Goal: Transaction & Acquisition: Purchase product/service

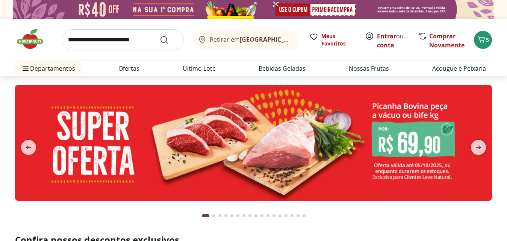
click at [104, 43] on input "search" at bounding box center [123, 39] width 122 height 21
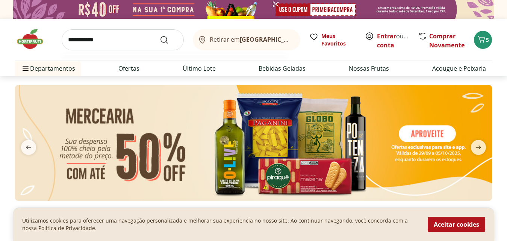
type input "**********"
click at [160, 35] on button "Submit Search" at bounding box center [169, 39] width 18 height 9
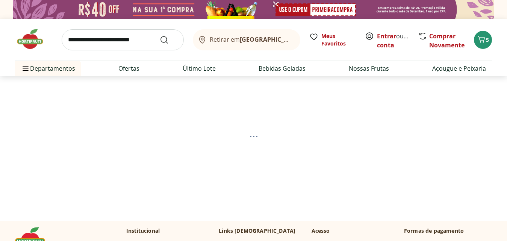
click at [12, 88] on section at bounding box center [253, 142] width 507 height 133
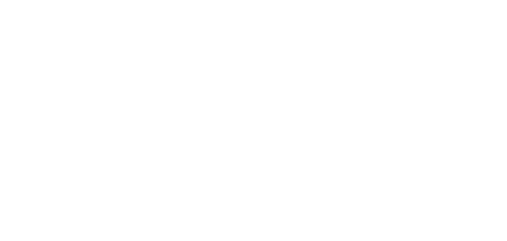
select select "**********"
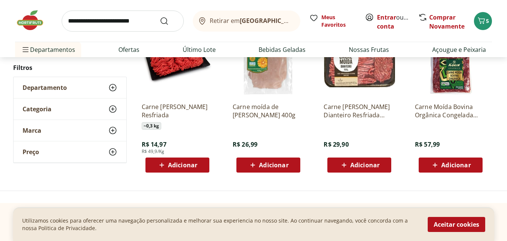
scroll to position [120, 0]
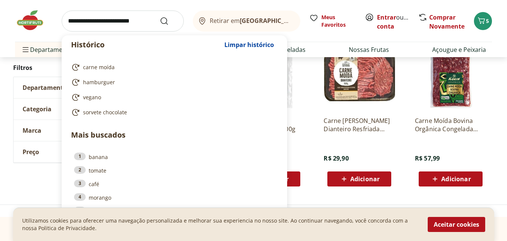
click at [78, 21] on input "search" at bounding box center [123, 21] width 122 height 21
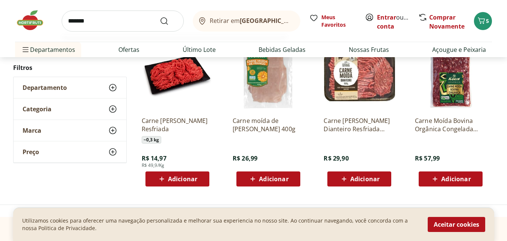
type input "*******"
click at [160, 17] on button "Submit Search" at bounding box center [169, 21] width 18 height 9
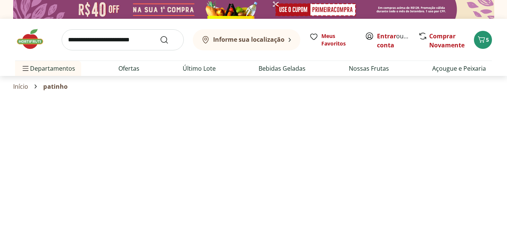
select select "**********"
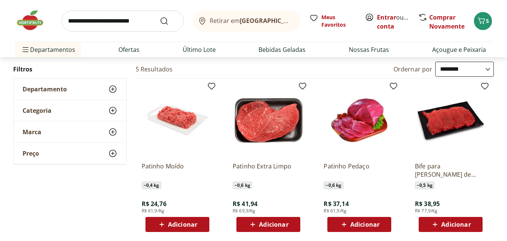
scroll to position [75, 0]
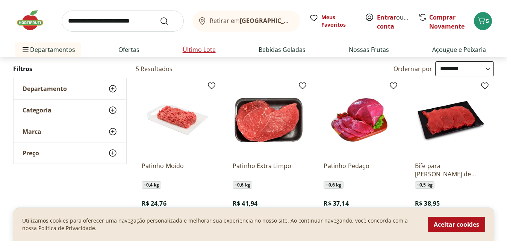
click at [198, 52] on link "Último Lote" at bounding box center [199, 49] width 33 height 9
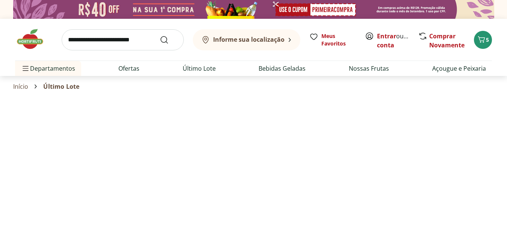
select select "**********"
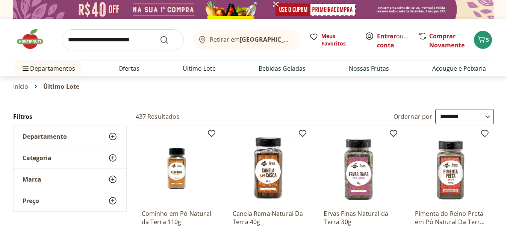
click at [3, 95] on section "Início Último Lote" at bounding box center [253, 86] width 507 height 21
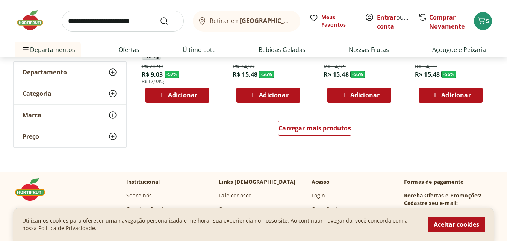
scroll to position [527, 0]
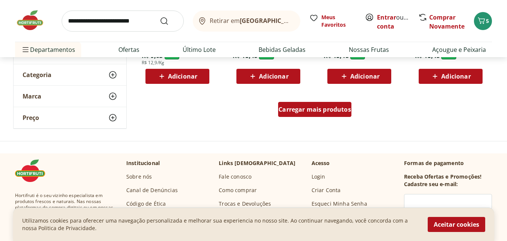
click at [320, 112] on span "Carregar mais produtos" at bounding box center [315, 109] width 73 height 6
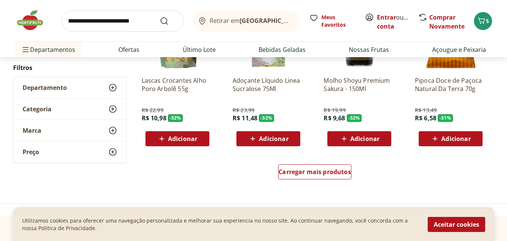
scroll to position [978, 0]
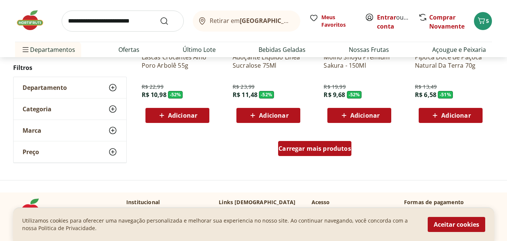
click at [311, 156] on div "Carregar mais produtos" at bounding box center [314, 148] width 73 height 15
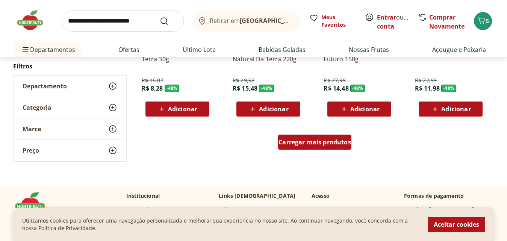
scroll to position [1489, 0]
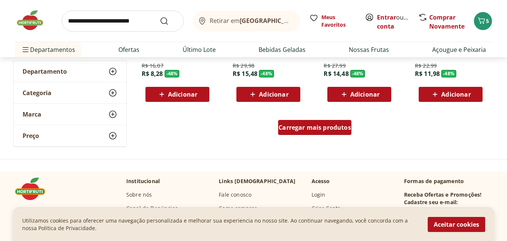
click at [326, 134] on div "Carregar mais produtos" at bounding box center [314, 127] width 73 height 15
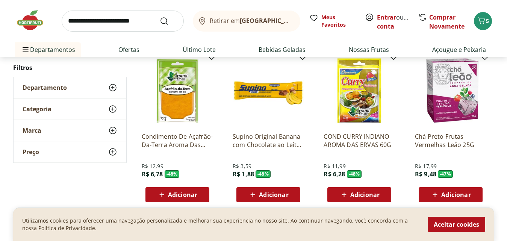
scroll to position [1549, 0]
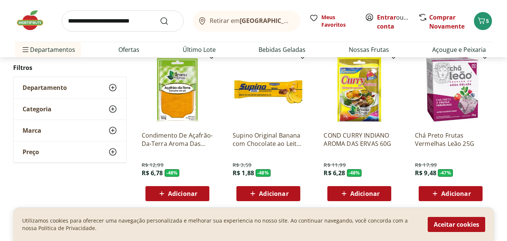
click at [456, 191] on span "Adicionar" at bounding box center [456, 194] width 29 height 6
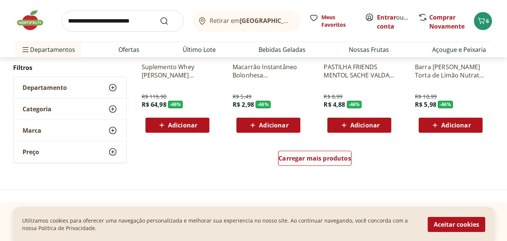
scroll to position [1963, 0]
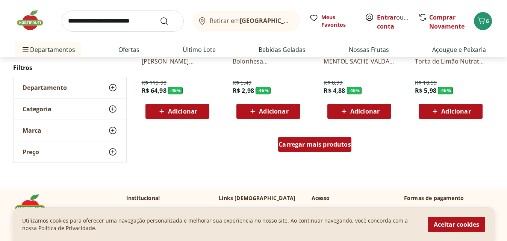
click at [301, 152] on div "Carregar mais produtos" at bounding box center [314, 144] width 73 height 15
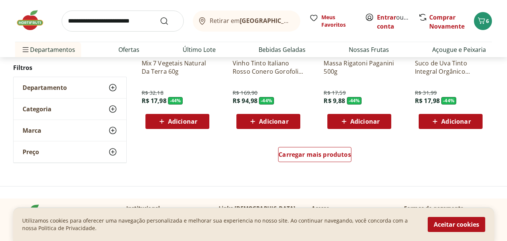
scroll to position [2448, 0]
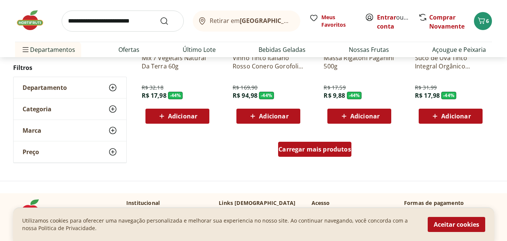
click at [325, 148] on span "Carregar mais produtos" at bounding box center [315, 149] width 73 height 6
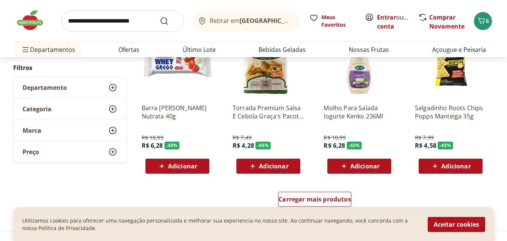
scroll to position [2926, 0]
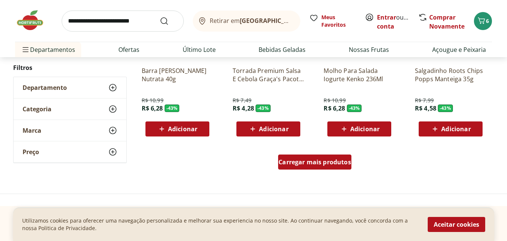
click at [335, 167] on div "Carregar mais produtos" at bounding box center [314, 162] width 73 height 15
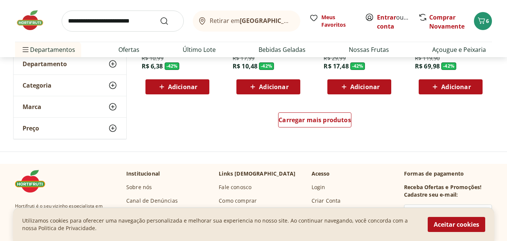
scroll to position [3466, 0]
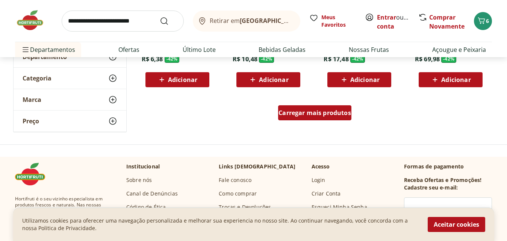
click at [310, 112] on span "Carregar mais produtos" at bounding box center [315, 113] width 73 height 6
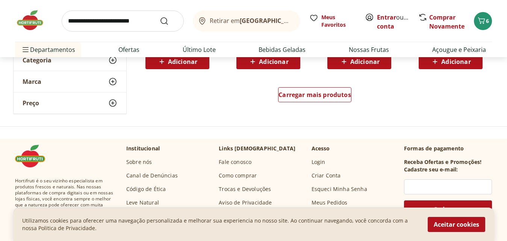
scroll to position [3997, 0]
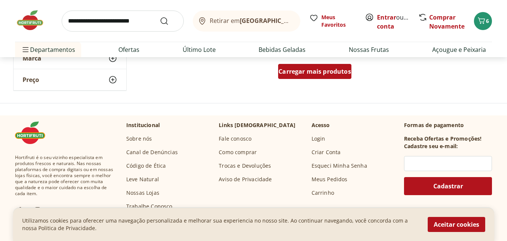
click at [280, 76] on div "Carregar mais produtos" at bounding box center [314, 71] width 73 height 15
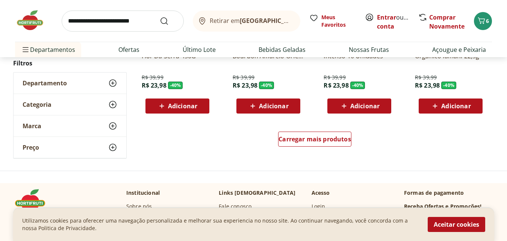
scroll to position [4437, 0]
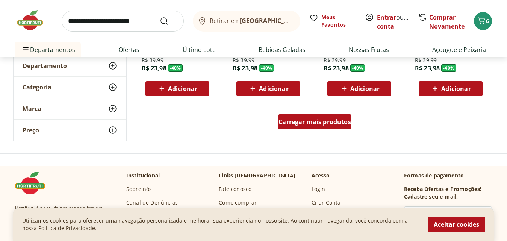
click at [309, 122] on span "Carregar mais produtos" at bounding box center [315, 122] width 73 height 6
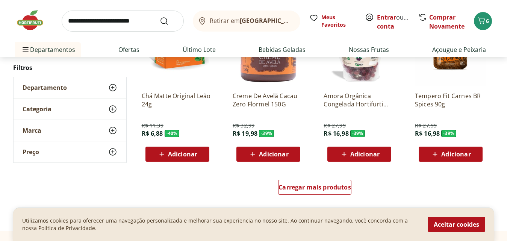
scroll to position [4900, 0]
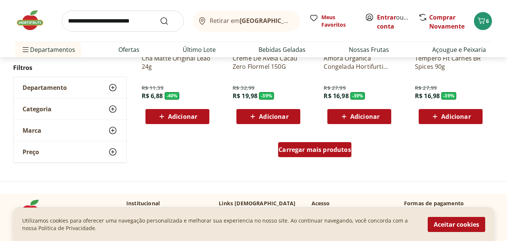
click at [323, 147] on span "Carregar mais produtos" at bounding box center [315, 150] width 73 height 6
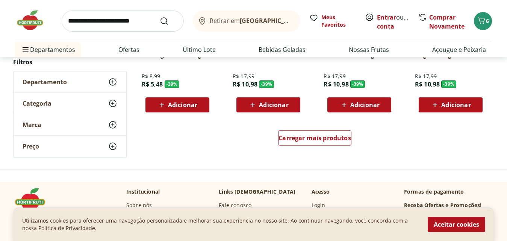
scroll to position [5413, 0]
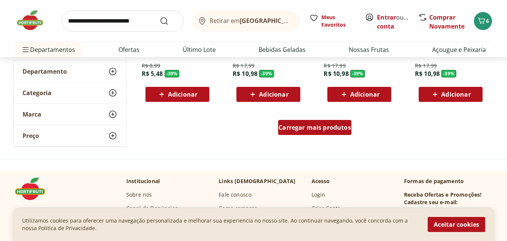
click at [341, 126] on span "Carregar mais produtos" at bounding box center [315, 127] width 73 height 6
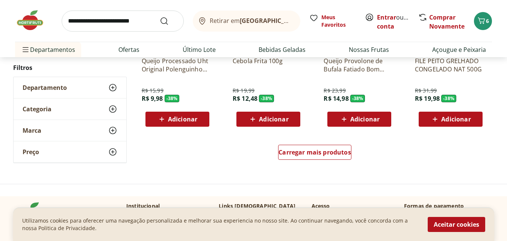
scroll to position [5879, 0]
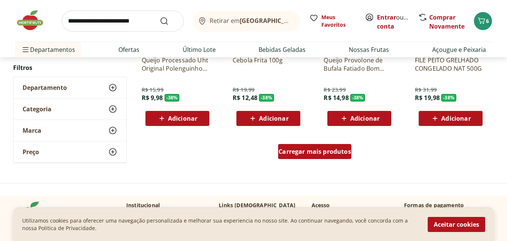
click at [317, 150] on span "Carregar mais produtos" at bounding box center [315, 152] width 73 height 6
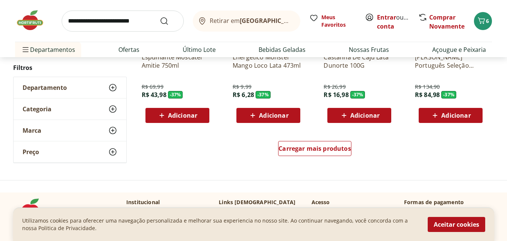
scroll to position [6375, 0]
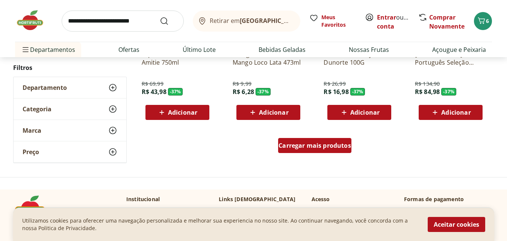
click at [339, 144] on span "Carregar mais produtos" at bounding box center [315, 146] width 73 height 6
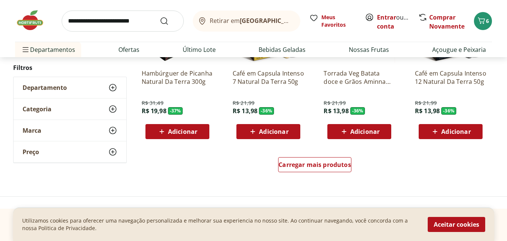
scroll to position [6857, 0]
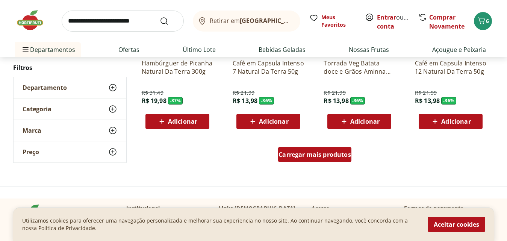
click at [318, 155] on span "Carregar mais produtos" at bounding box center [315, 155] width 73 height 6
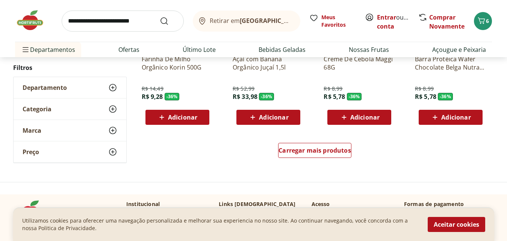
scroll to position [7353, 0]
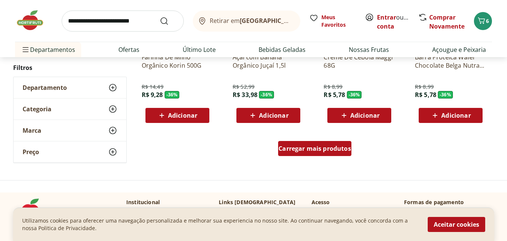
click at [325, 144] on div "Carregar mais produtos" at bounding box center [314, 148] width 73 height 15
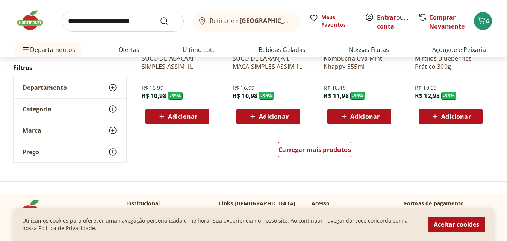
scroll to position [7850, 0]
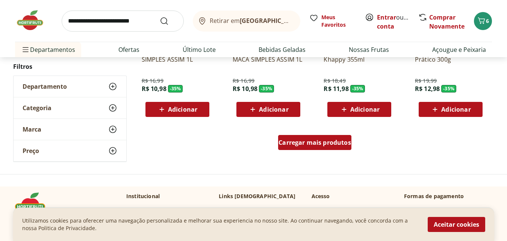
click at [322, 136] on div "Carregar mais produtos" at bounding box center [314, 142] width 73 height 15
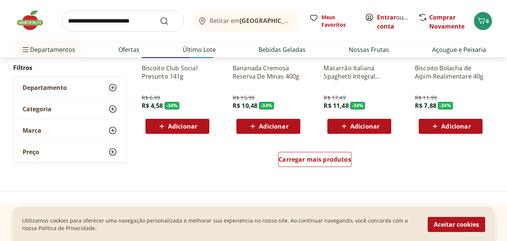
scroll to position [8331, 0]
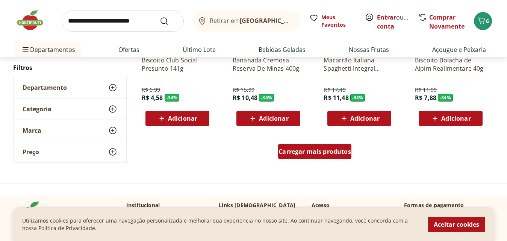
click at [325, 153] on span "Carregar mais produtos" at bounding box center [315, 152] width 73 height 6
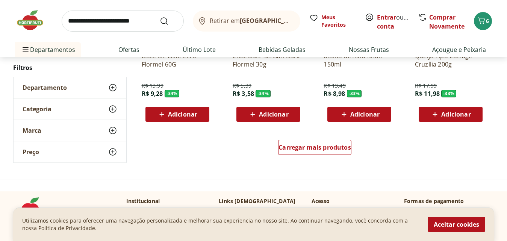
scroll to position [8827, 0]
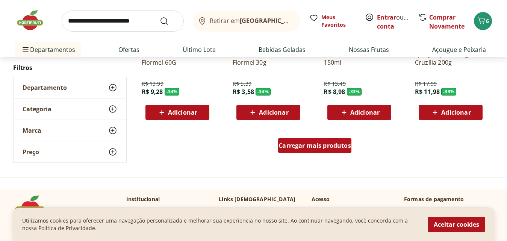
click at [317, 147] on span "Carregar mais produtos" at bounding box center [315, 146] width 73 height 6
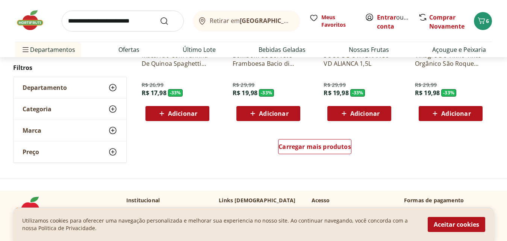
scroll to position [9324, 0]
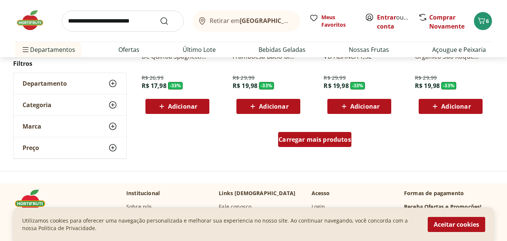
click at [333, 142] on span "Carregar mais produtos" at bounding box center [315, 140] width 73 height 6
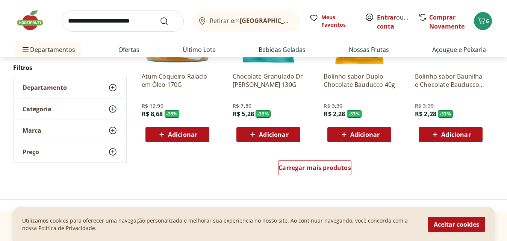
scroll to position [9790, 0]
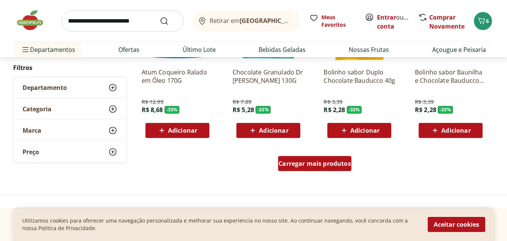
click at [325, 170] on div "Carregar mais produtos" at bounding box center [314, 163] width 73 height 15
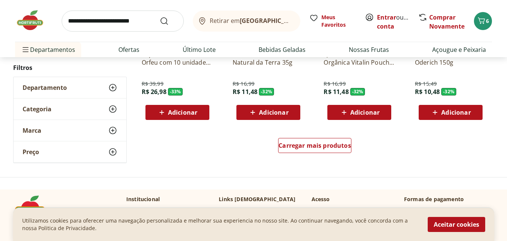
scroll to position [10302, 0]
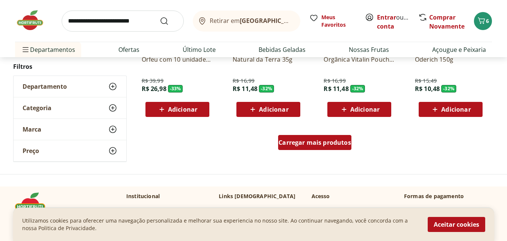
click at [308, 143] on span "Carregar mais produtos" at bounding box center [315, 143] width 73 height 6
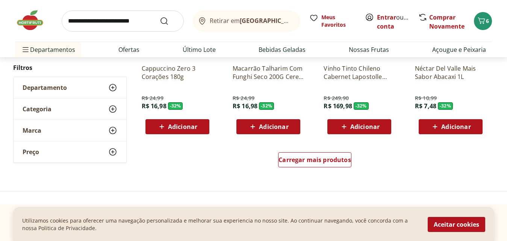
scroll to position [10783, 0]
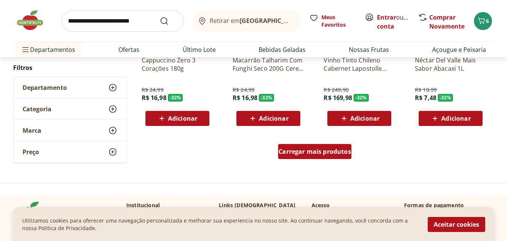
click at [324, 155] on span "Carregar mais produtos" at bounding box center [315, 152] width 73 height 6
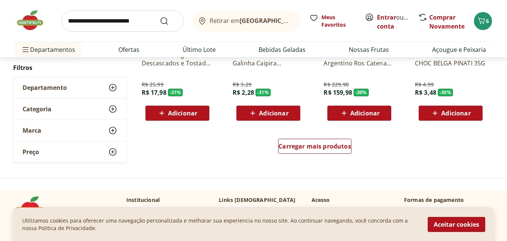
scroll to position [11289, 0]
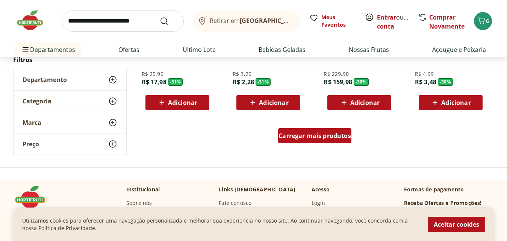
click at [316, 138] on span "Carregar mais produtos" at bounding box center [315, 136] width 73 height 6
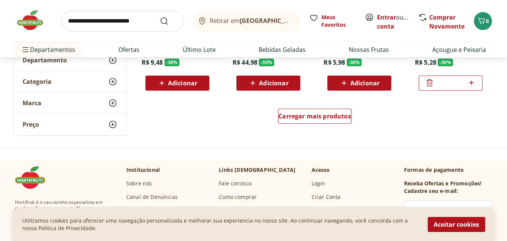
scroll to position [11801, 0]
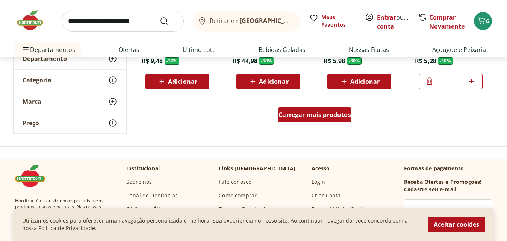
click at [331, 110] on div "Carregar mais produtos" at bounding box center [314, 114] width 73 height 15
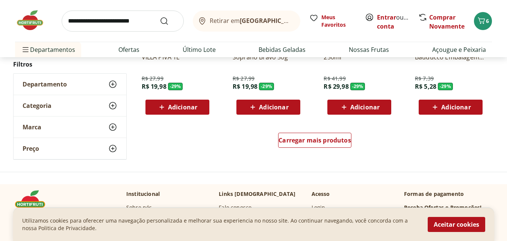
scroll to position [12267, 0]
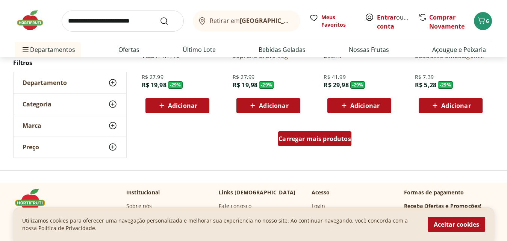
click at [320, 140] on span "Carregar mais produtos" at bounding box center [315, 139] width 73 height 6
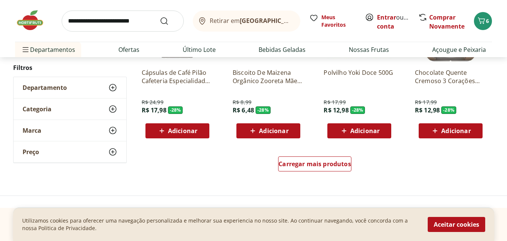
scroll to position [12733, 0]
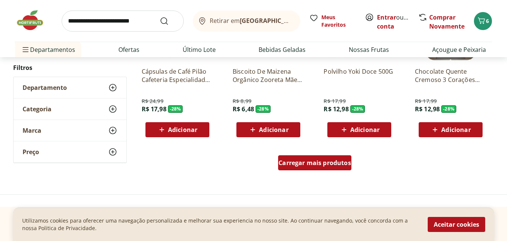
click at [333, 171] on link "Carregar mais produtos" at bounding box center [314, 164] width 73 height 18
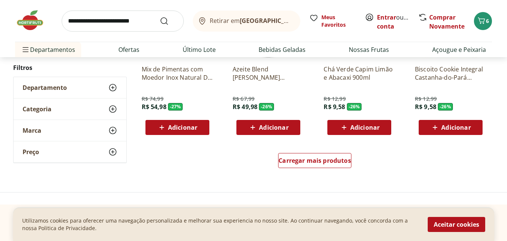
scroll to position [13230, 0]
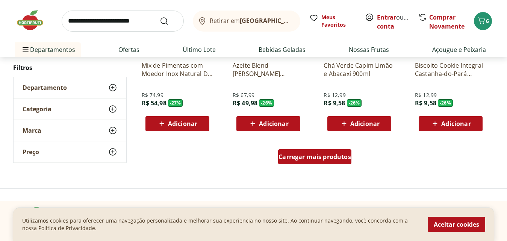
click at [317, 162] on div "Carregar mais produtos" at bounding box center [314, 156] width 73 height 15
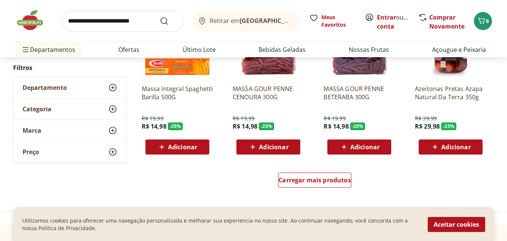
scroll to position [13711, 0]
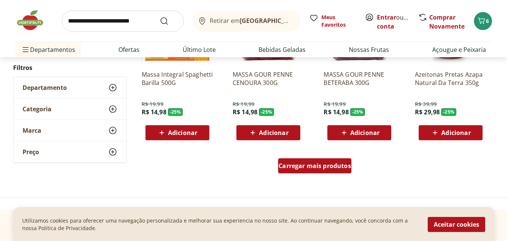
click at [297, 169] on span "Carregar mais produtos" at bounding box center [315, 166] width 73 height 6
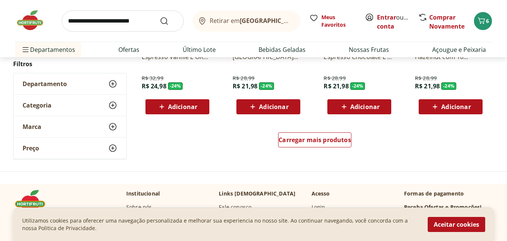
scroll to position [14238, 0]
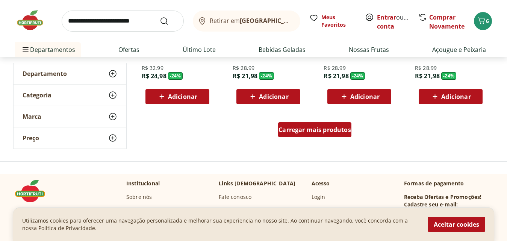
click at [329, 127] on span "Carregar mais produtos" at bounding box center [315, 130] width 73 height 6
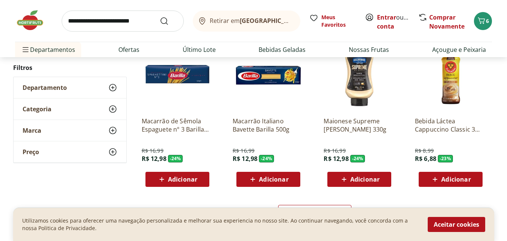
scroll to position [14659, 0]
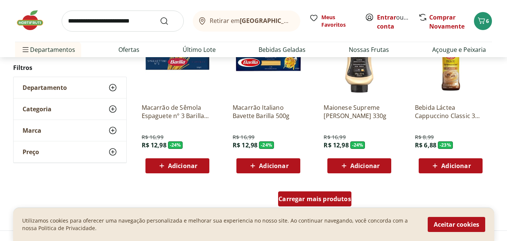
click at [305, 200] on span "Carregar mais produtos" at bounding box center [315, 199] width 73 height 6
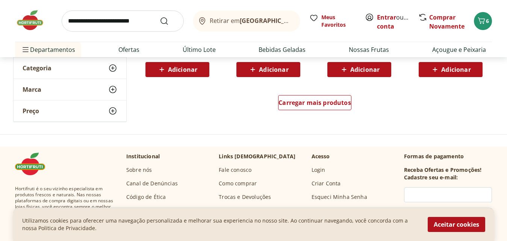
scroll to position [15261, 0]
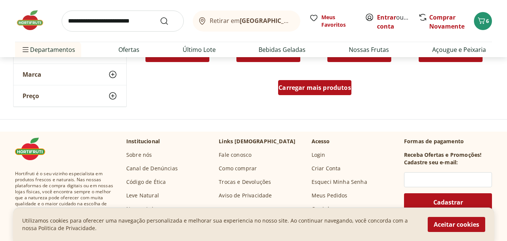
click at [293, 90] on span "Carregar mais produtos" at bounding box center [315, 88] width 73 height 6
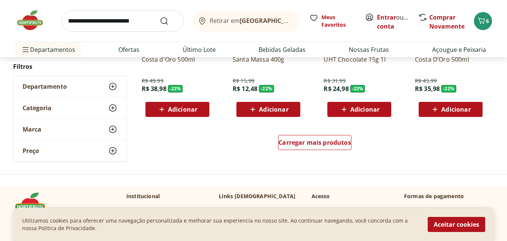
scroll to position [15697, 0]
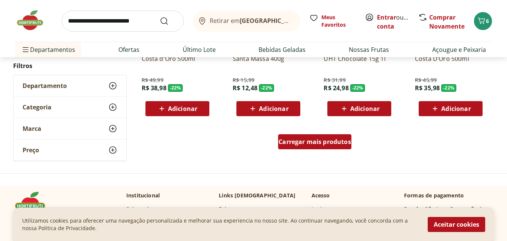
click at [300, 135] on div "Carregar mais produtos" at bounding box center [314, 141] width 73 height 15
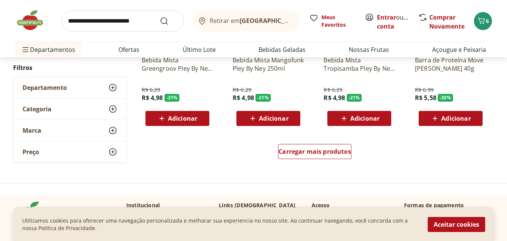
scroll to position [16178, 0]
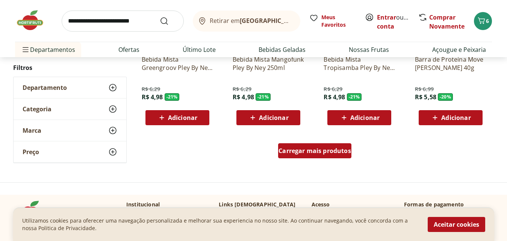
click at [295, 150] on span "Carregar mais produtos" at bounding box center [315, 151] width 73 height 6
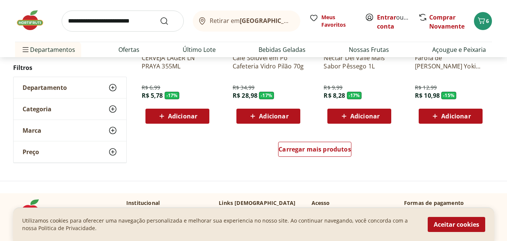
scroll to position [16675, 0]
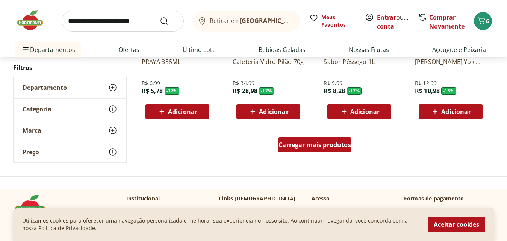
click at [303, 144] on span "Carregar mais produtos" at bounding box center [315, 145] width 73 height 6
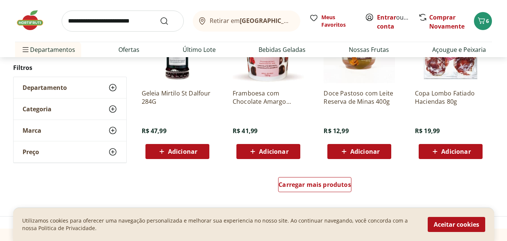
scroll to position [17126, 0]
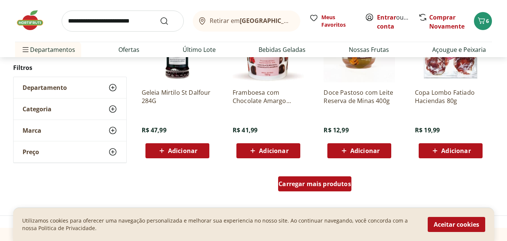
click at [319, 181] on span "Carregar mais produtos" at bounding box center [315, 184] width 73 height 6
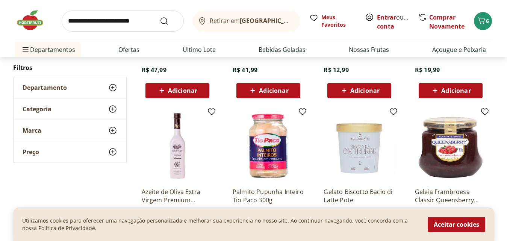
scroll to position [17216, 0]
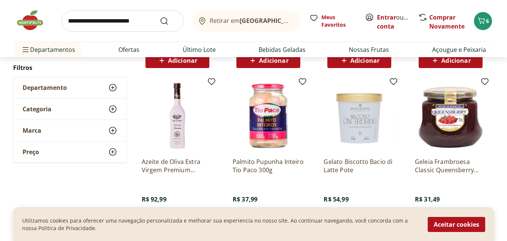
click at [348, 67] on div "Adicionar" at bounding box center [360, 61] width 52 height 14
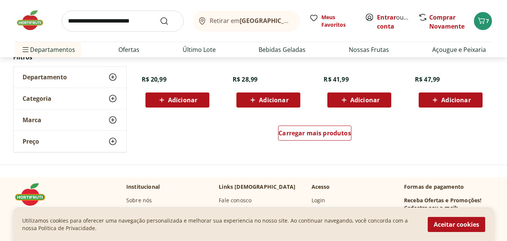
scroll to position [17683, 0]
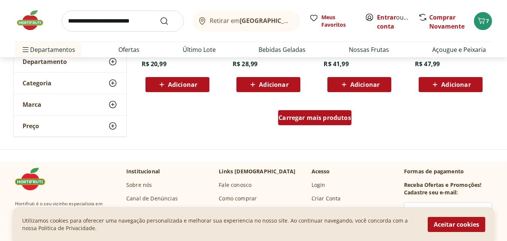
click at [319, 123] on div "Carregar mais produtos" at bounding box center [314, 117] width 73 height 15
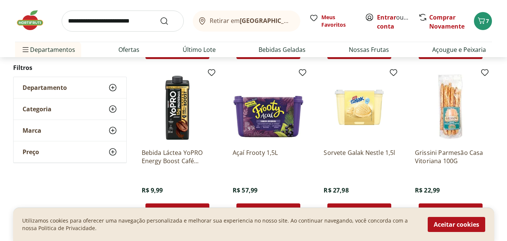
scroll to position [17728, 0]
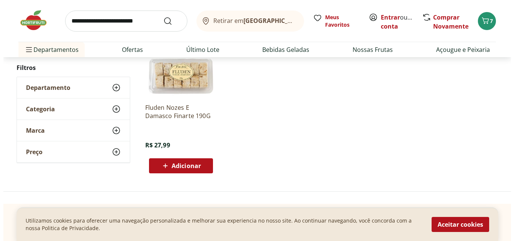
scroll to position [338, 0]
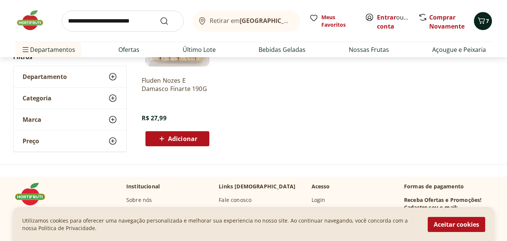
click at [487, 20] on span "7" at bounding box center [487, 20] width 3 height 7
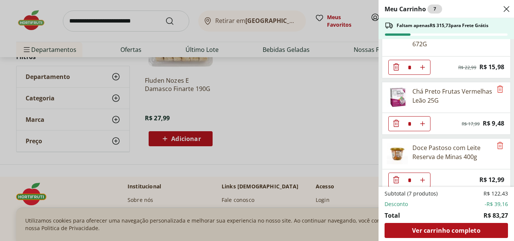
scroll to position [249, 0]
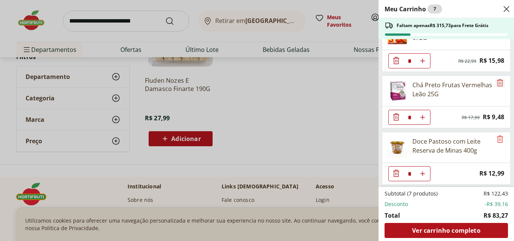
click at [497, 82] on icon "Remove" at bounding box center [499, 82] width 9 height 9
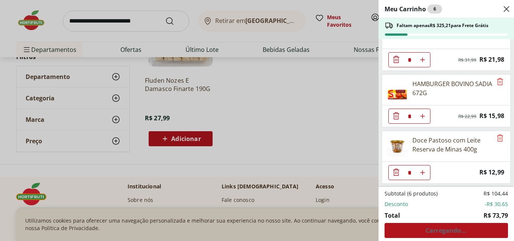
scroll to position [0, 0]
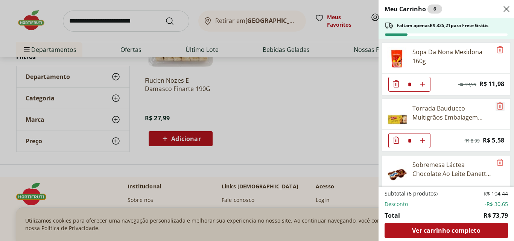
click at [499, 108] on icon "Remove" at bounding box center [499, 106] width 9 height 9
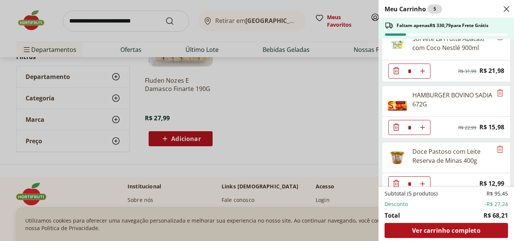
scroll to position [137, 0]
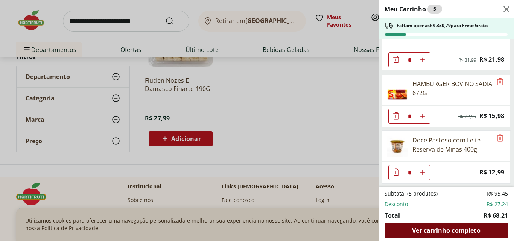
click at [433, 232] on span "Ver carrinho completo" at bounding box center [446, 231] width 68 height 6
